Goal: Task Accomplishment & Management: Manage account settings

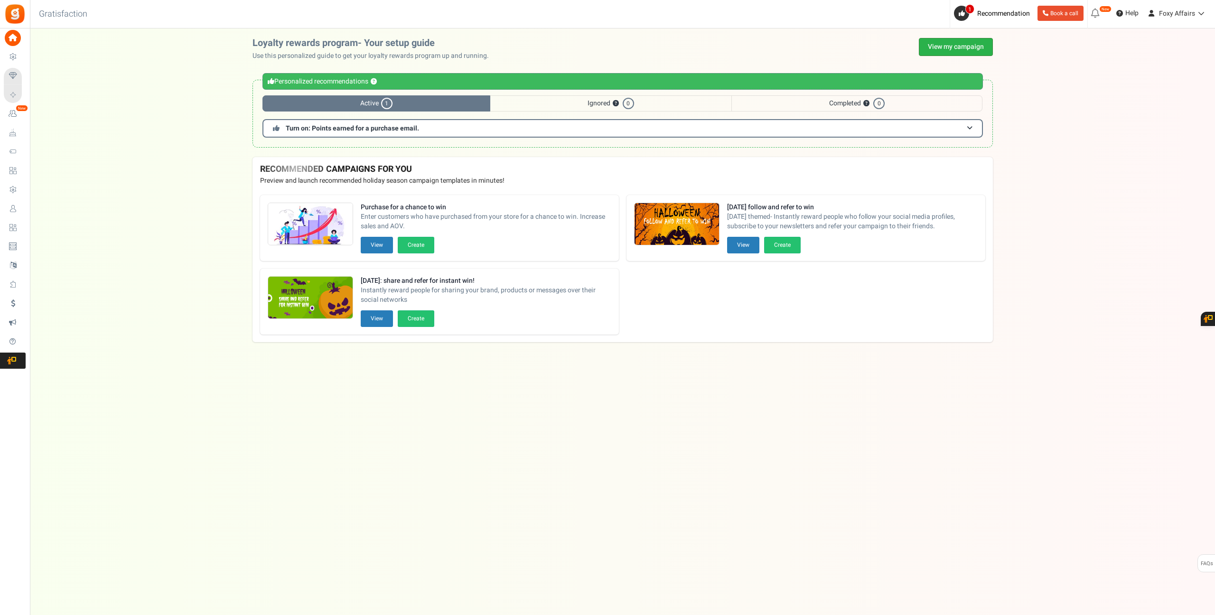
click at [955, 38] on link "View my campaign" at bounding box center [956, 47] width 74 height 18
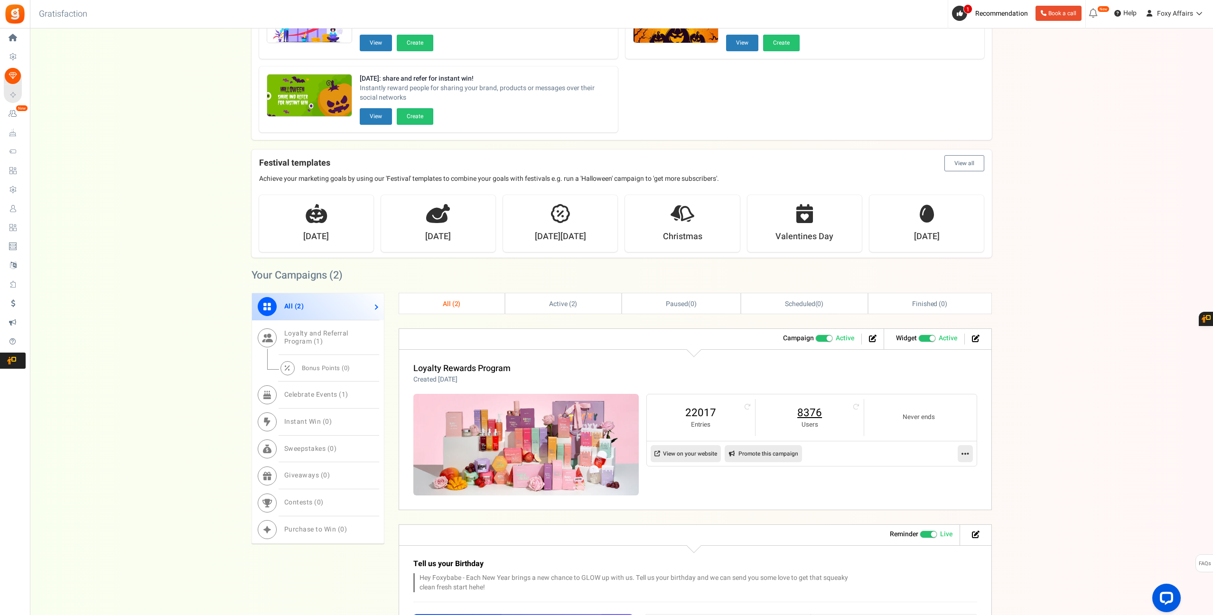
scroll to position [112, 0]
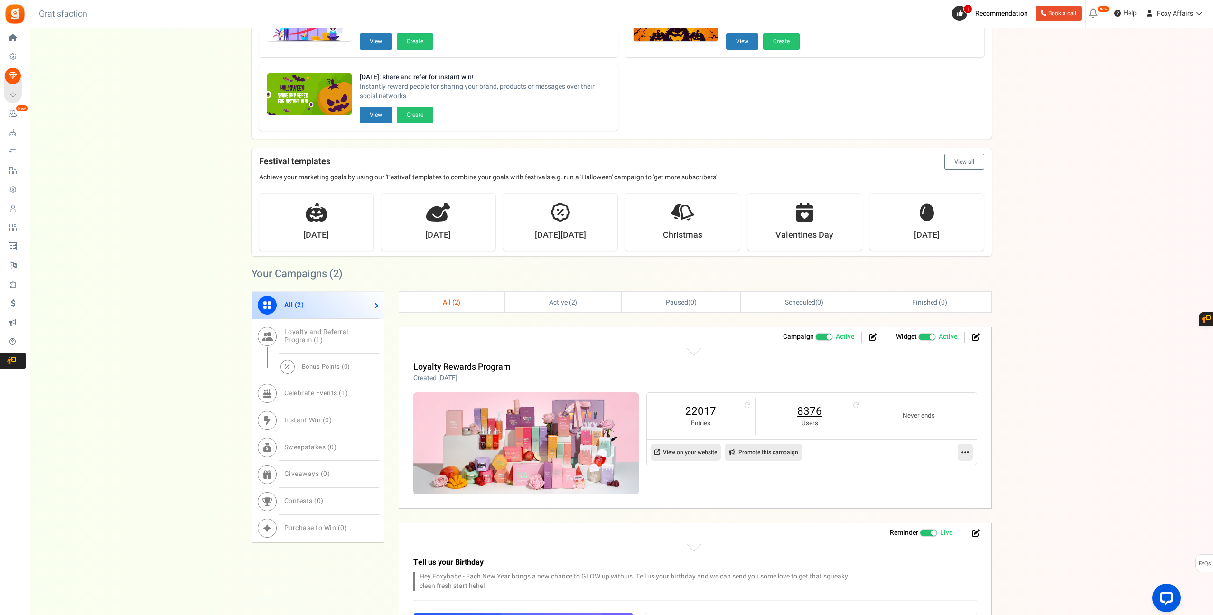
click at [811, 412] on link "8376" at bounding box center [809, 411] width 89 height 15
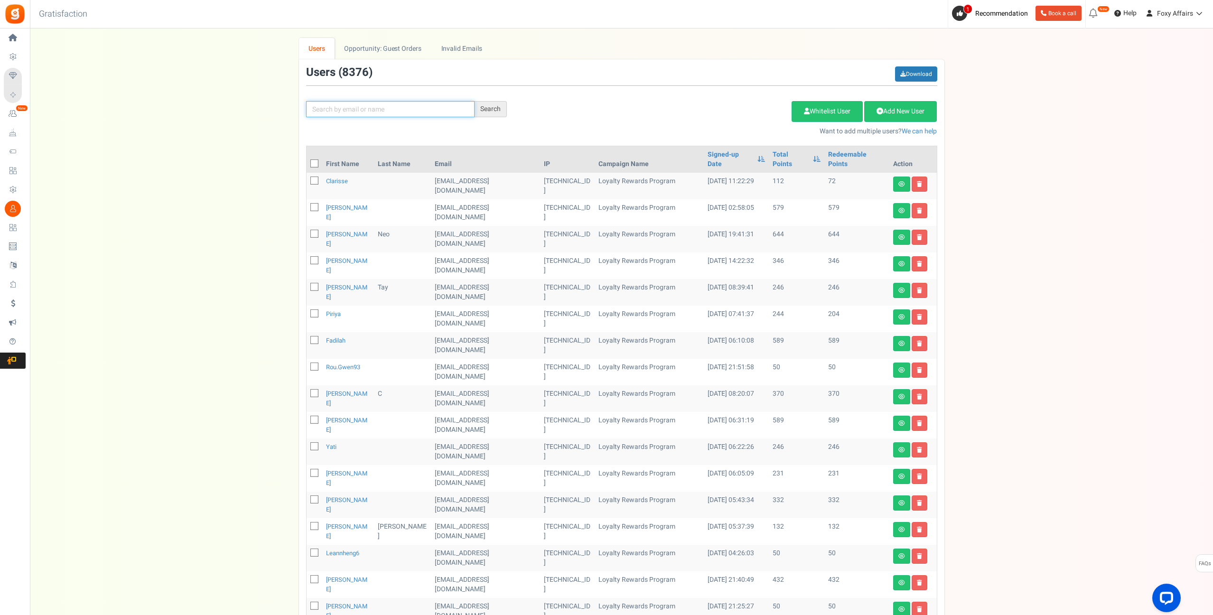
click at [411, 114] on input "text" at bounding box center [390, 109] width 168 height 16
paste input "[EMAIL_ADDRESS][DOMAIN_NAME]"
type input "[EMAIL_ADDRESS][DOMAIN_NAME]"
click at [496, 108] on div "Search" at bounding box center [491, 109] width 32 height 16
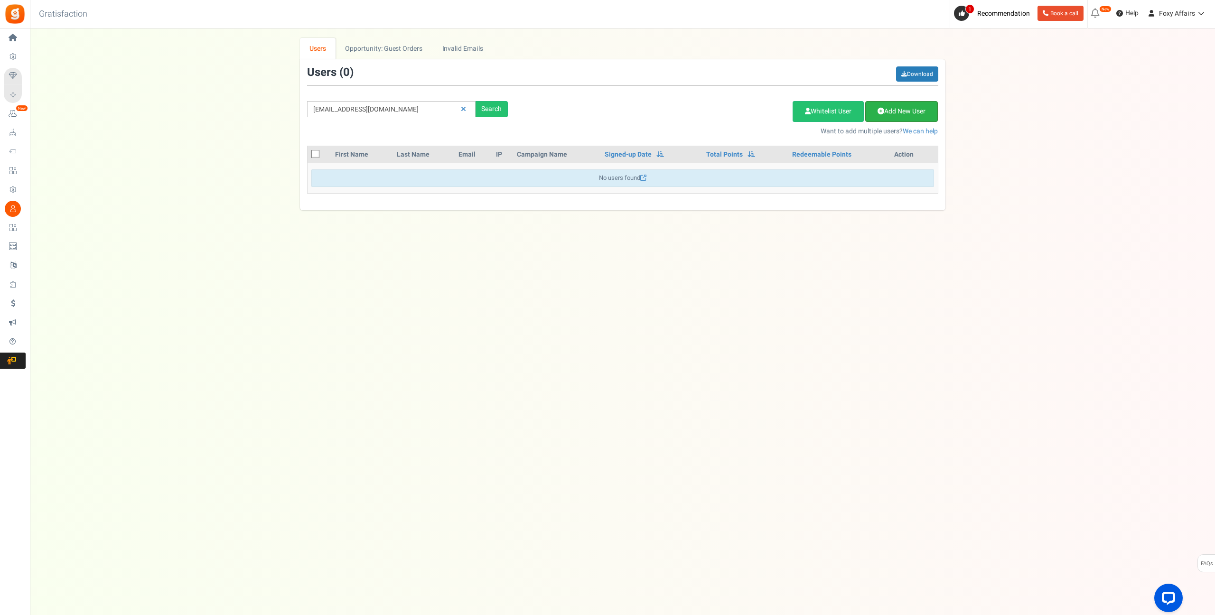
click at [904, 112] on link "Add New User" at bounding box center [901, 111] width 73 height 21
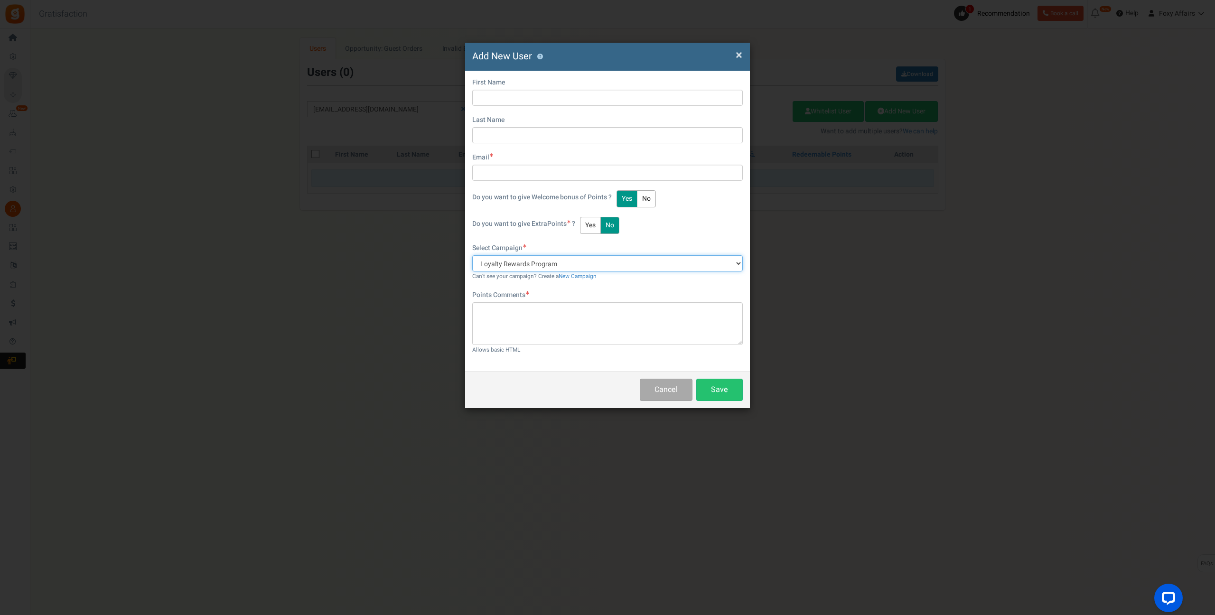
click at [735, 262] on select "Loyalty Rewards Program" at bounding box center [607, 263] width 271 height 16
click at [591, 95] on input "text" at bounding box center [607, 98] width 271 height 16
click at [528, 95] on input "text" at bounding box center [607, 98] width 271 height 16
paste input "s-lizhen995"
type input "s-lizhen995"
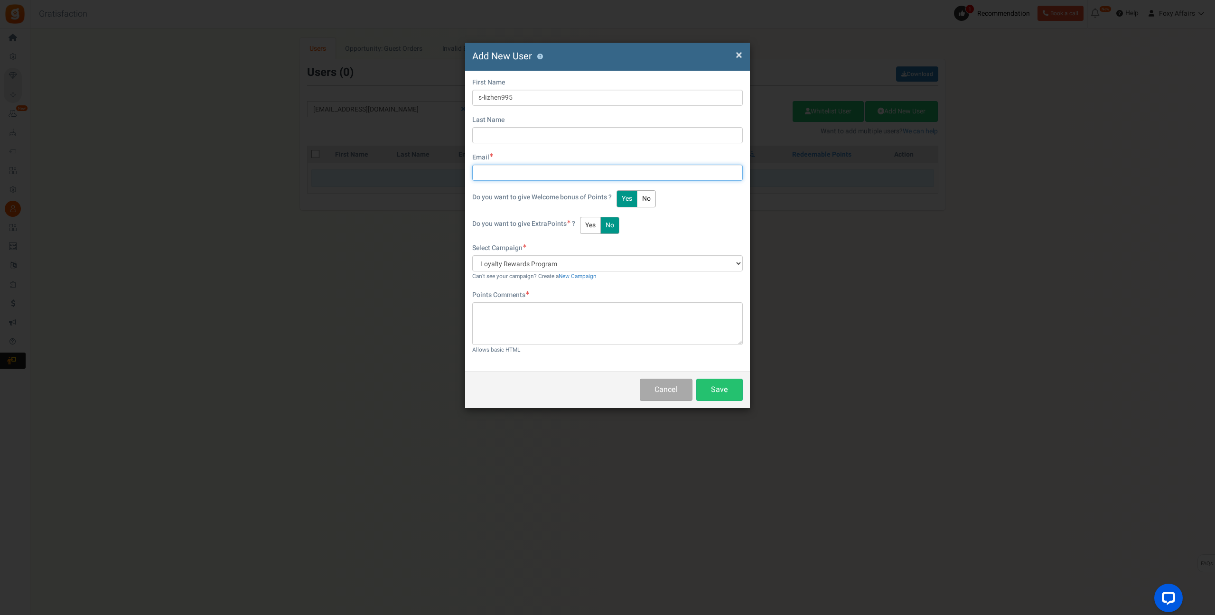
click at [508, 169] on input "text" at bounding box center [607, 173] width 271 height 16
drag, startPoint x: 524, startPoint y: 96, endPoint x: 475, endPoint y: 97, distance: 49.4
click at [475, 97] on input "s-lizhen995" at bounding box center [607, 98] width 271 height 16
click at [548, 172] on input "text" at bounding box center [607, 173] width 271 height 16
paste input "[EMAIL_ADDRESS][DOMAIN_NAME]"
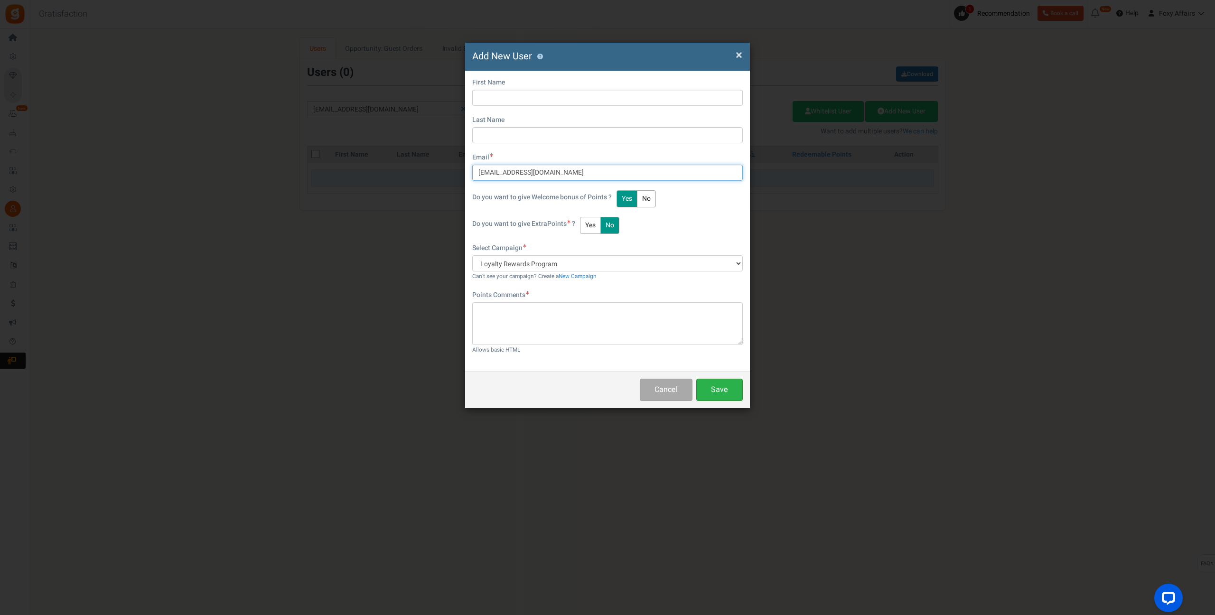
type input "[EMAIL_ADDRESS][DOMAIN_NAME]"
click at [724, 391] on button "Save" at bounding box center [719, 390] width 47 height 22
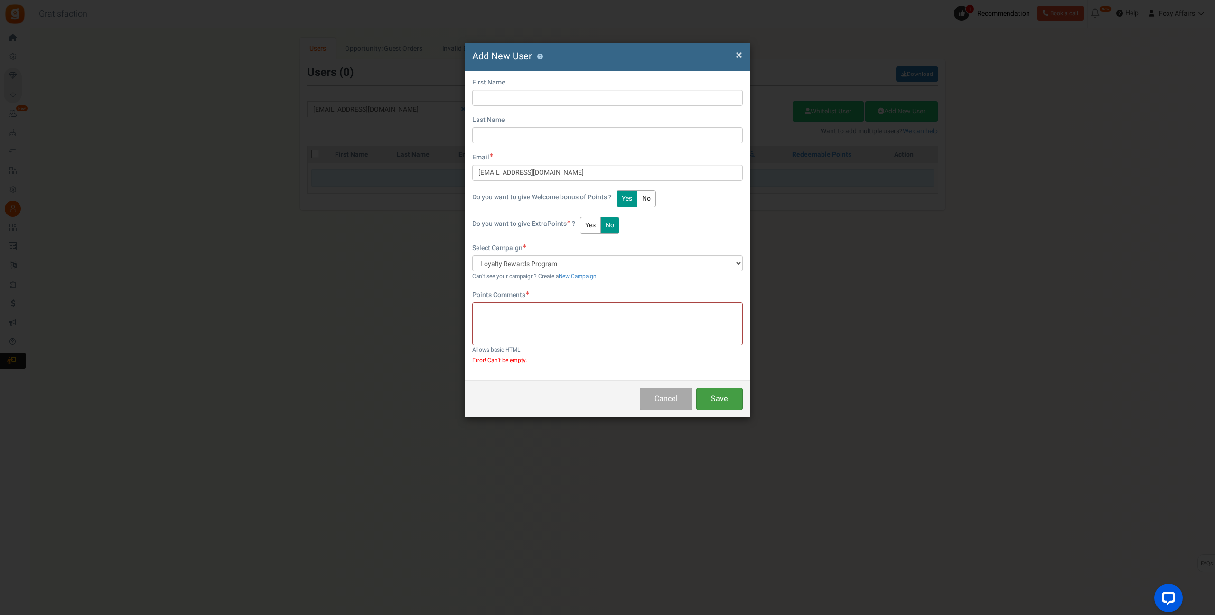
drag, startPoint x: 737, startPoint y: 395, endPoint x: 749, endPoint y: 381, distance: 19.2
click at [737, 395] on button "Save" at bounding box center [719, 399] width 47 height 22
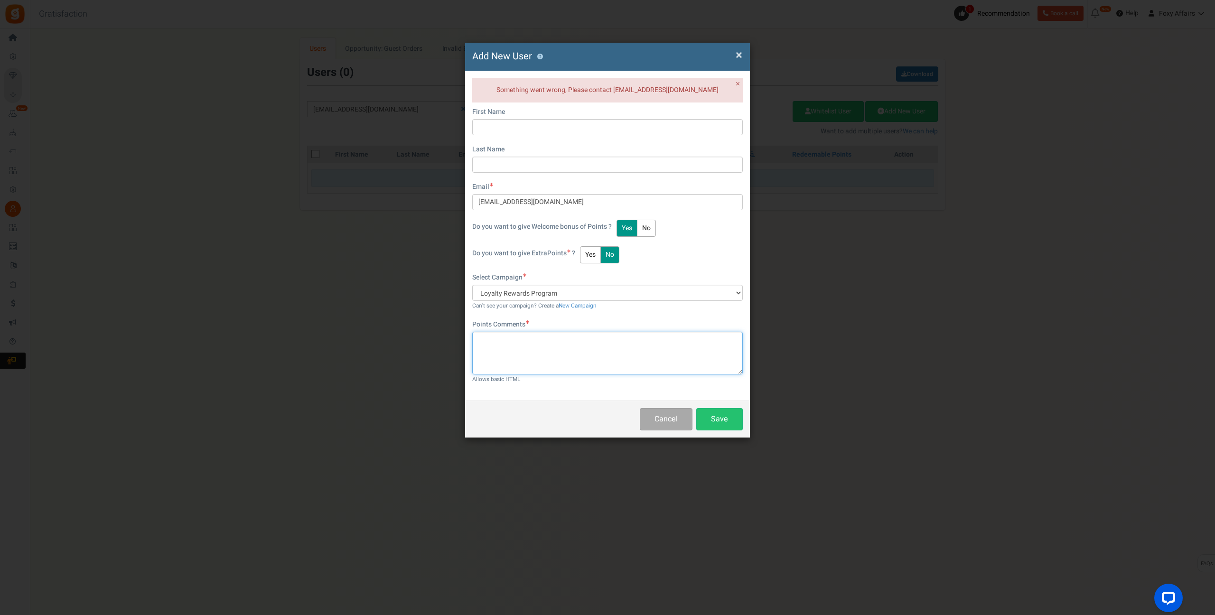
click at [509, 348] on textarea at bounding box center [607, 353] width 271 height 43
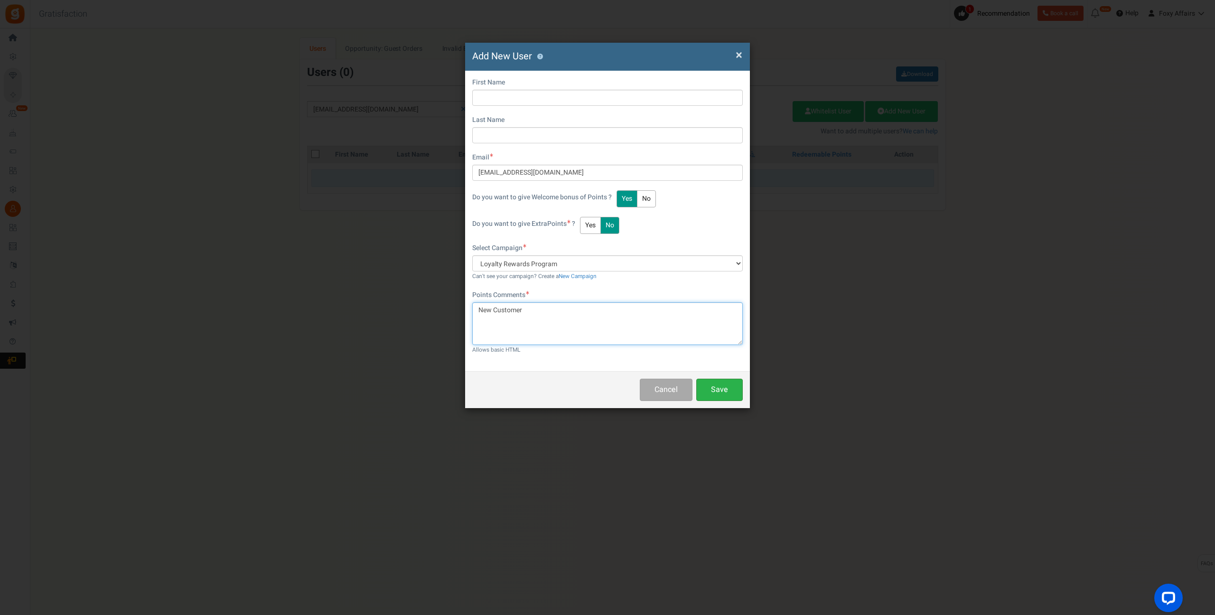
type textarea "New Customer"
click at [726, 391] on button "Save" at bounding box center [719, 390] width 47 height 22
click at [540, 101] on input "text" at bounding box center [607, 98] width 271 height 16
click at [507, 172] on input "[EMAIL_ADDRESS][DOMAIN_NAME]" at bounding box center [607, 173] width 271 height 16
click at [510, 170] on input "[EMAIL_ADDRESS][DOMAIN_NAME]" at bounding box center [607, 173] width 271 height 16
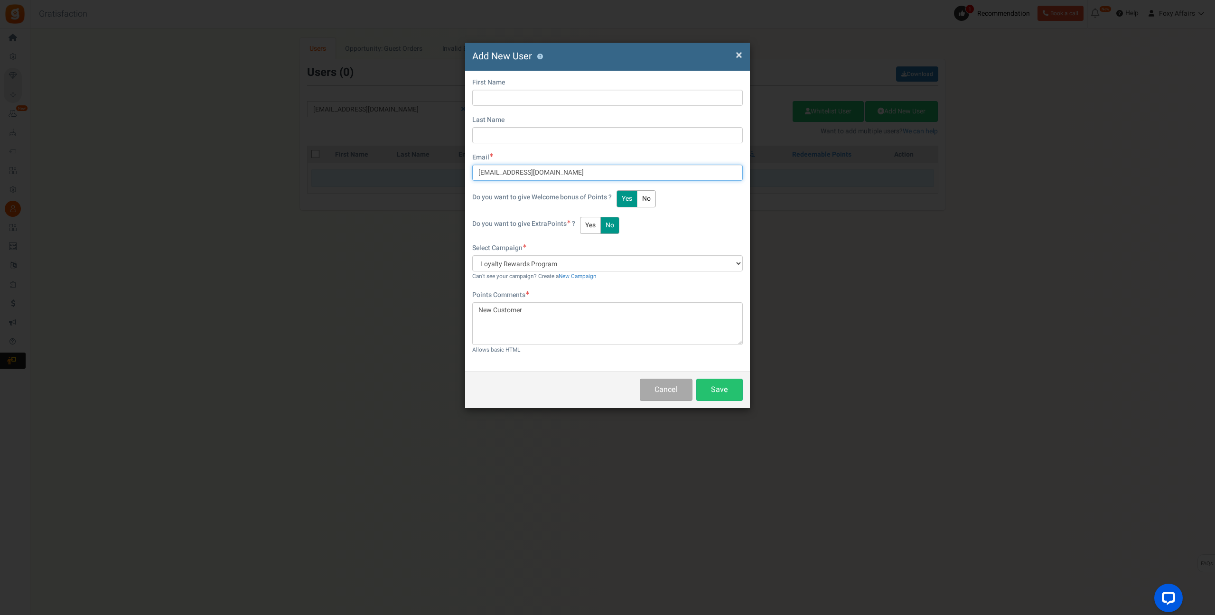
drag, startPoint x: 513, startPoint y: 171, endPoint x: 474, endPoint y: 171, distance: 38.4
click at [474, 171] on input "[EMAIL_ADDRESS][DOMAIN_NAME]" at bounding box center [607, 173] width 271 height 16
click at [560, 94] on input "text" at bounding box center [607, 98] width 271 height 16
paste input "s-lizhen995"
type input "s-lizhen995"
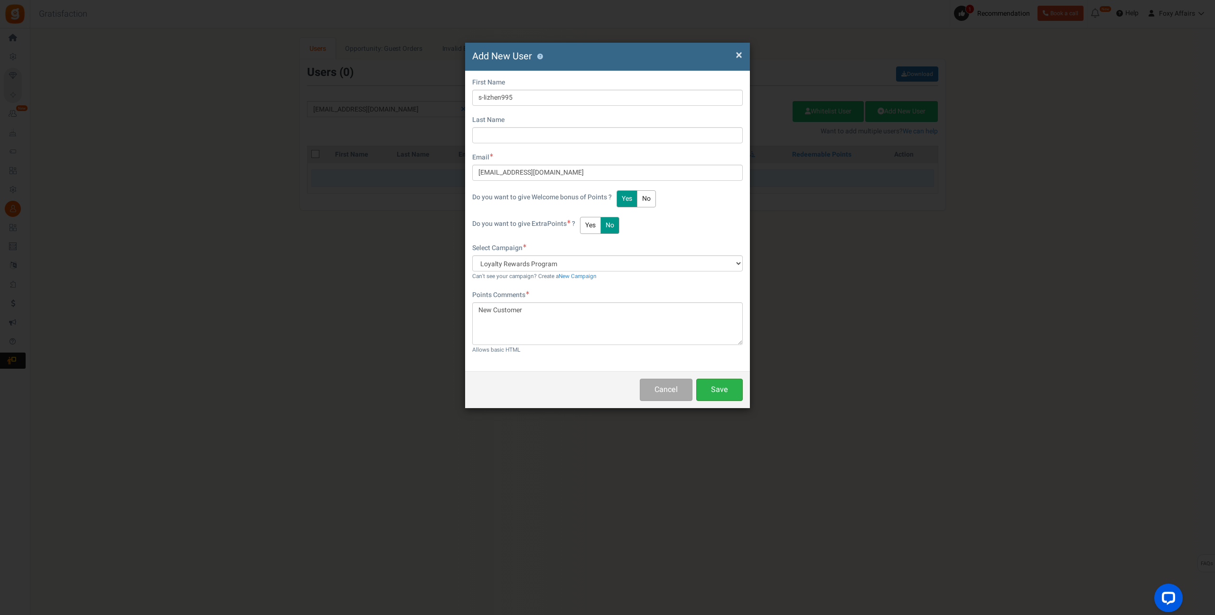
click at [717, 387] on button "Save" at bounding box center [719, 390] width 47 height 22
click at [738, 53] on span "×" at bounding box center [739, 55] width 7 height 18
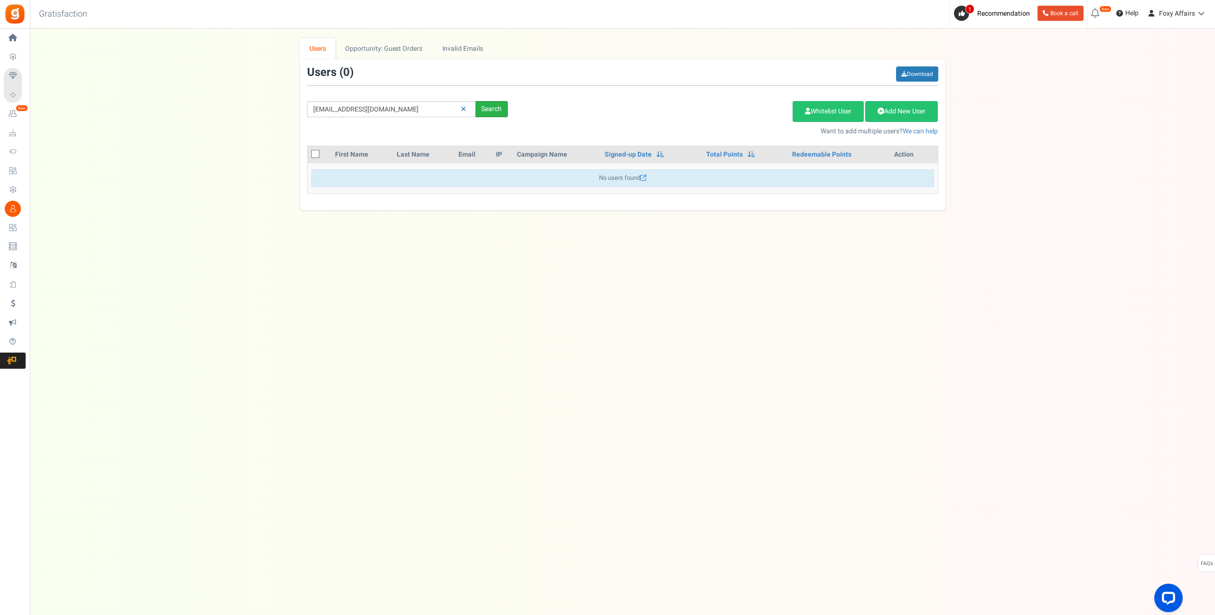
click at [498, 114] on div "Search" at bounding box center [492, 109] width 32 height 16
click at [413, 106] on input "[EMAIL_ADDRESS][DOMAIN_NAME]" at bounding box center [391, 109] width 168 height 16
click at [502, 107] on div "Search" at bounding box center [492, 109] width 32 height 16
click at [423, 108] on input "[EMAIL_ADDRESS][DOMAIN_NAME]" at bounding box center [391, 109] width 168 height 16
click at [465, 109] on icon at bounding box center [463, 109] width 5 height 7
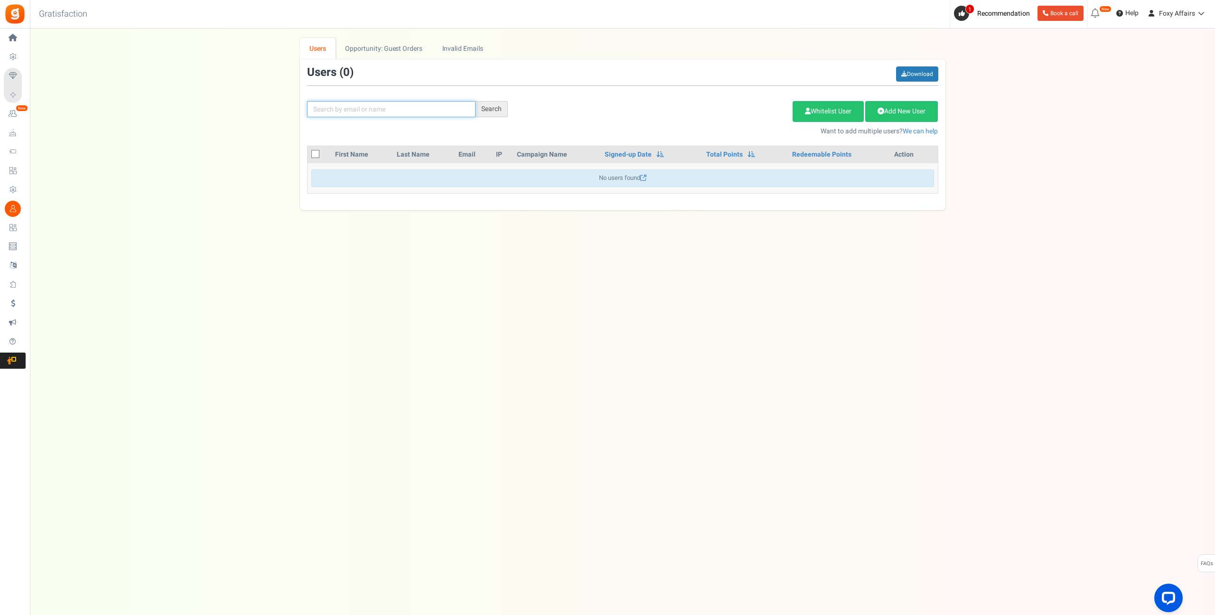
click at [440, 110] on input "text" at bounding box center [391, 109] width 168 height 16
paste input "[EMAIL_ADDRESS][DOMAIN_NAME]"
type input "[EMAIL_ADDRESS][DOMAIN_NAME]"
click at [489, 110] on div "Search" at bounding box center [492, 109] width 32 height 16
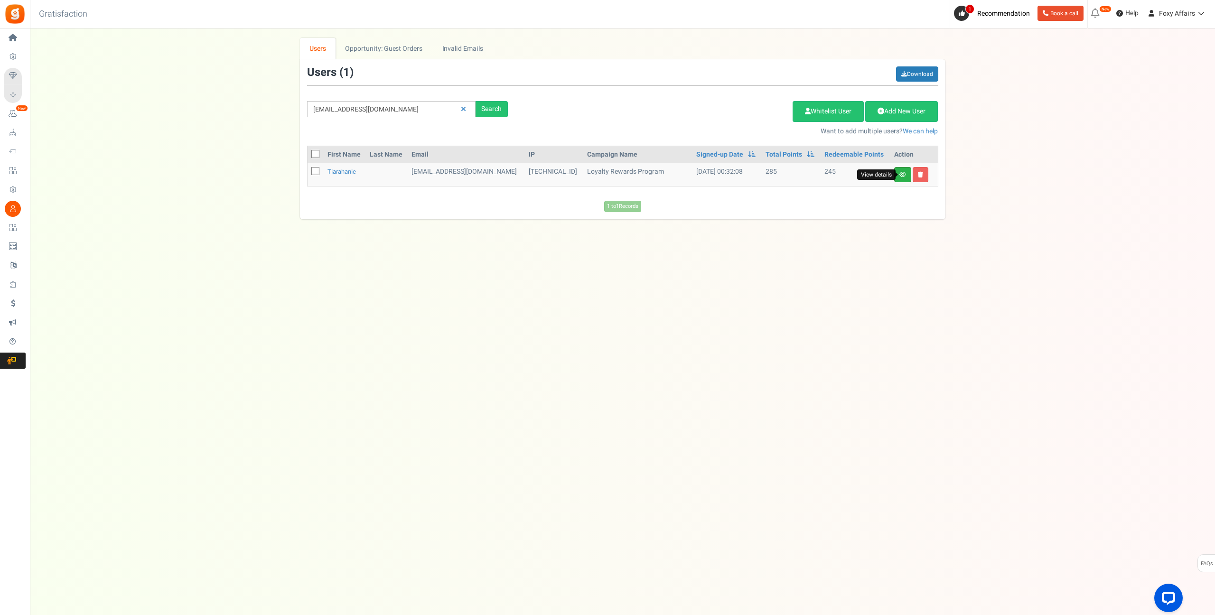
click at [899, 175] on icon at bounding box center [902, 175] width 7 height 6
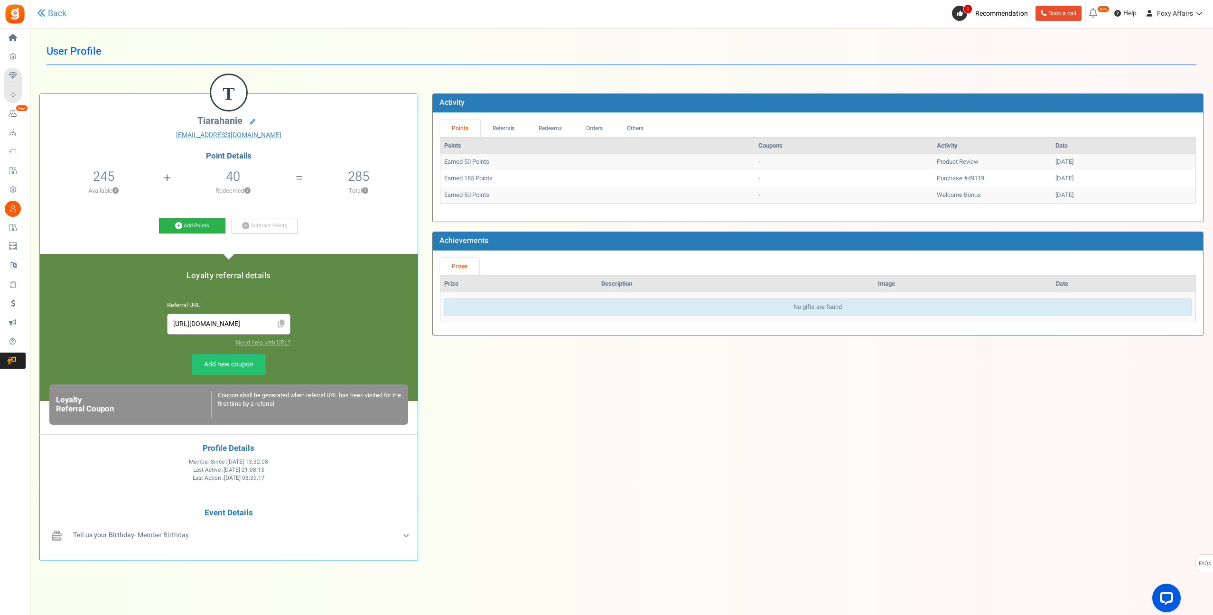
click at [176, 224] on icon at bounding box center [178, 225] width 7 height 7
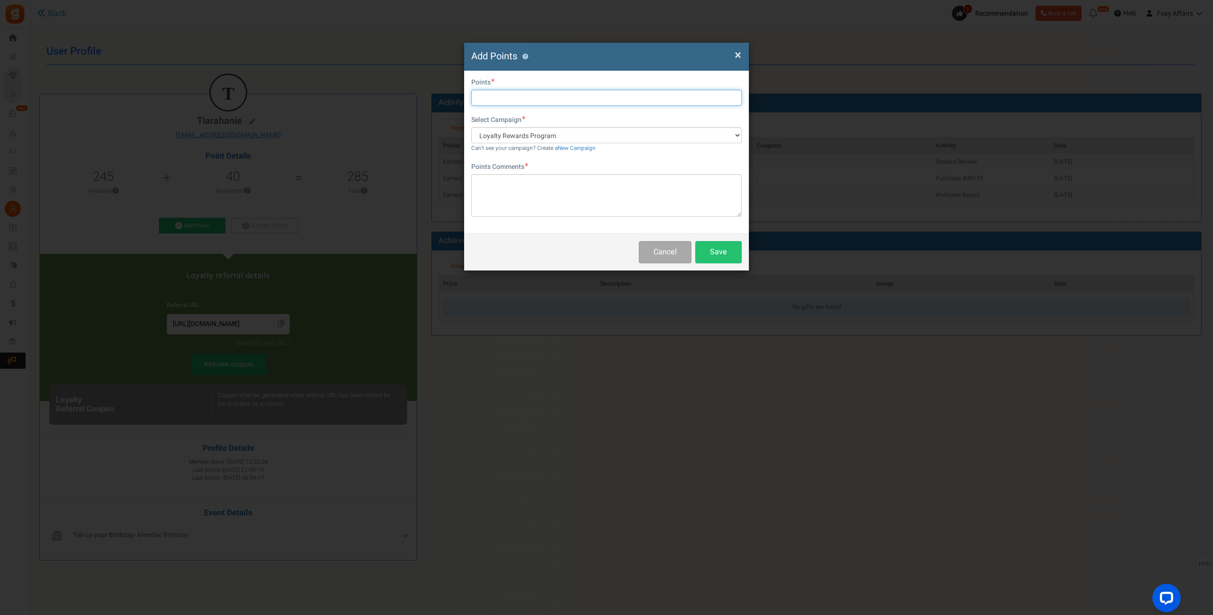
click at [510, 98] on input "text" at bounding box center [606, 98] width 271 height 16
type input "787"
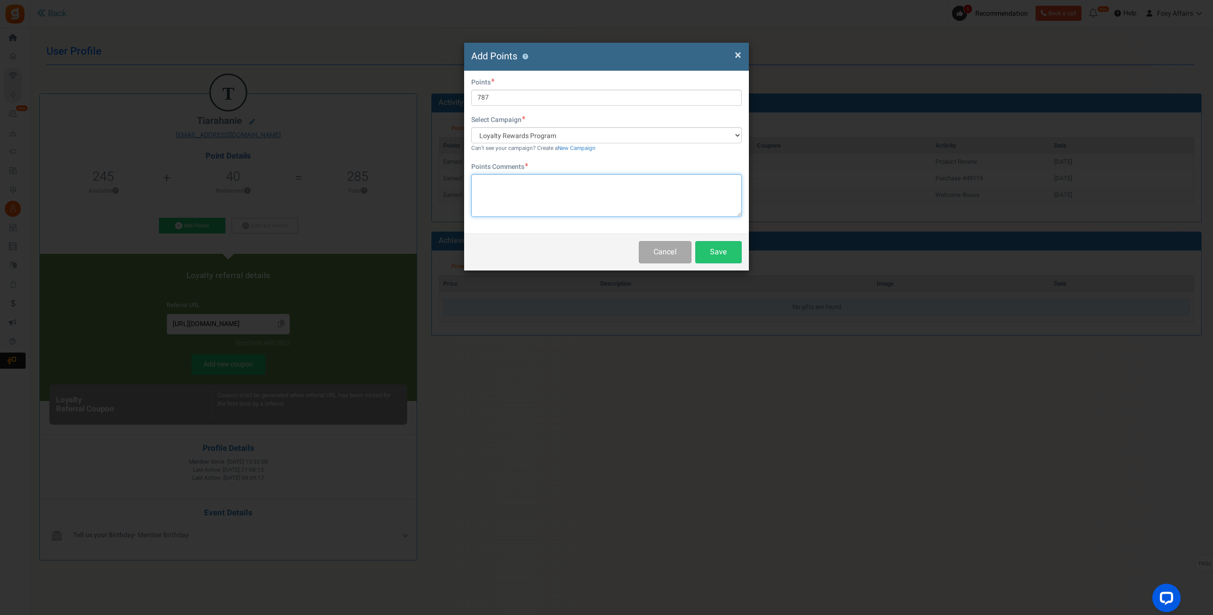
click at [518, 194] on textarea at bounding box center [606, 195] width 271 height 43
type textarea "Shopee & TikTok Orders"
click at [721, 248] on button "Save" at bounding box center [718, 252] width 47 height 22
